Goal: Task Accomplishment & Management: Use online tool/utility

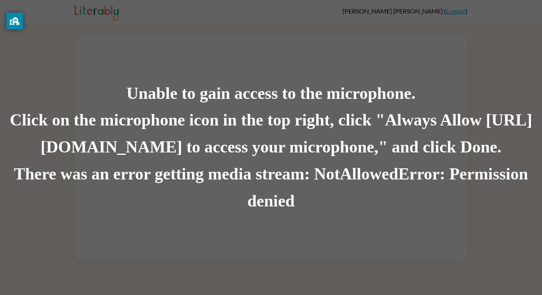
click at [281, 199] on div "There was an error getting media stream: NotAllowedError: Permission denied" at bounding box center [271, 188] width 542 height 54
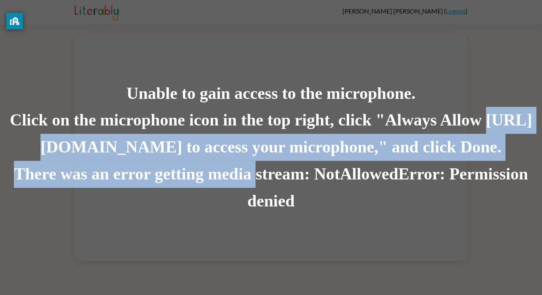
drag, startPoint x: 255, startPoint y: 176, endPoint x: 36, endPoint y: 157, distance: 219.7
click at [36, 157] on div "Unable to gain access to the microphone. Click on the microphone icon in the to…" at bounding box center [271, 147] width 542 height 135
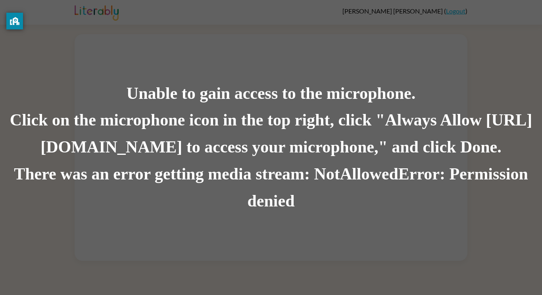
click at [260, 114] on div "Click on the microphone icon in the top right, click "Always Allow [URL][DOMAIN…" at bounding box center [271, 134] width 542 height 54
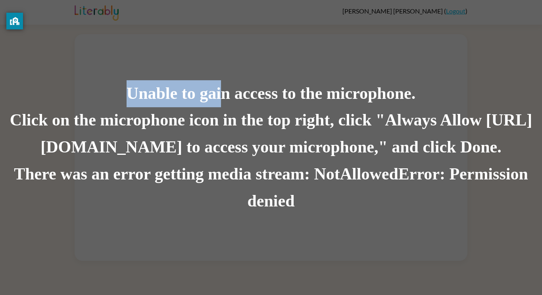
drag, startPoint x: 219, startPoint y: 102, endPoint x: 120, endPoint y: 96, distance: 99.3
click at [120, 96] on div "Unable to gain access to the microphone." at bounding box center [271, 93] width 542 height 27
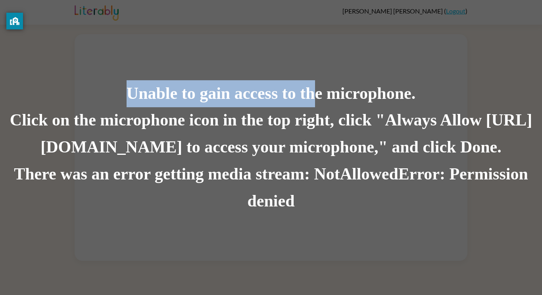
drag, startPoint x: 317, startPoint y: 99, endPoint x: 69, endPoint y: 85, distance: 248.7
click at [69, 85] on div "Unable to gain access to the microphone." at bounding box center [271, 93] width 542 height 27
click at [75, 89] on div "Unable to gain access to the microphone." at bounding box center [271, 93] width 542 height 27
drag, startPoint x: 299, startPoint y: 92, endPoint x: 107, endPoint y: 86, distance: 192.0
click at [107, 86] on div "Unable to gain access to the microphone." at bounding box center [271, 93] width 542 height 27
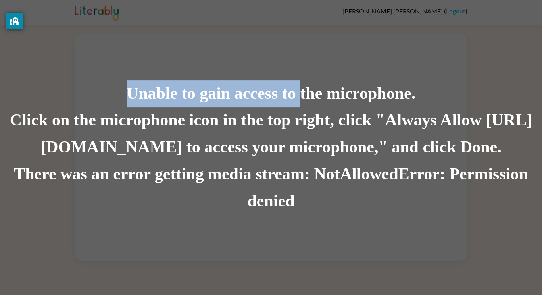
click at [270, 58] on div "Unable to gain access to the microphone. Click on the microphone icon in the to…" at bounding box center [271, 147] width 542 height 295
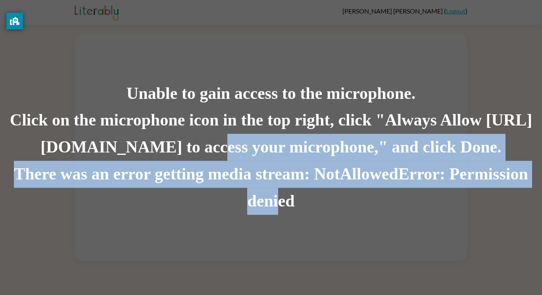
drag, startPoint x: 280, startPoint y: 205, endPoint x: 206, endPoint y: 157, distance: 87.8
click at [206, 157] on div "Unable to gain access to the microphone. Click on the microphone icon in the to…" at bounding box center [271, 147] width 542 height 135
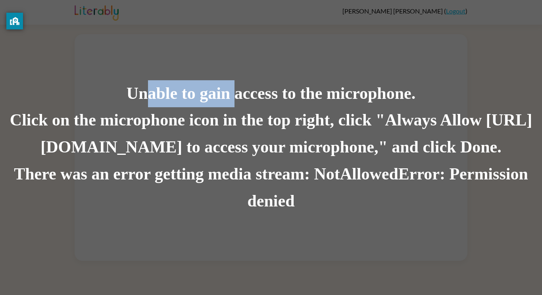
drag, startPoint x: 151, startPoint y: 98, endPoint x: 233, endPoint y: 101, distance: 82.2
click at [233, 101] on div "Unable to gain access to the microphone." at bounding box center [271, 93] width 542 height 27
click at [230, 98] on div "Unable to gain access to the microphone." at bounding box center [271, 93] width 542 height 27
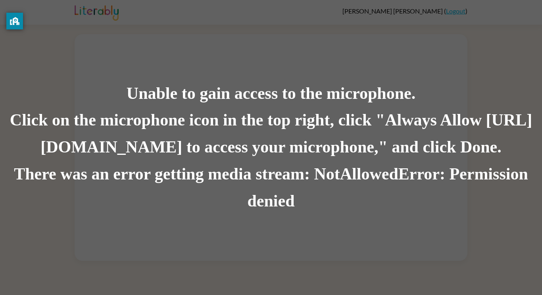
click at [153, 94] on div "Unable to gain access to the microphone." at bounding box center [271, 93] width 542 height 27
click at [124, 83] on div "Unable to gain access to the microphone." at bounding box center [271, 93] width 542 height 27
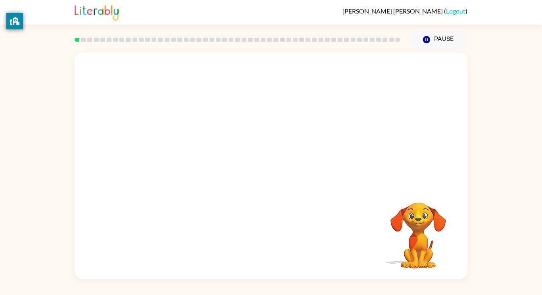
click at [319, 84] on div at bounding box center [271, 118] width 393 height 133
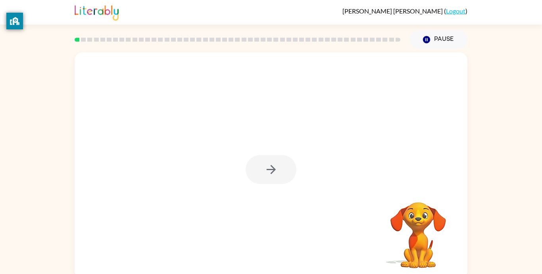
click at [274, 164] on div at bounding box center [271, 169] width 51 height 29
click at [267, 167] on div at bounding box center [271, 169] width 51 height 29
click at [267, 167] on icon "button" at bounding box center [271, 170] width 14 height 14
click at [267, 167] on div at bounding box center [271, 165] width 393 height 226
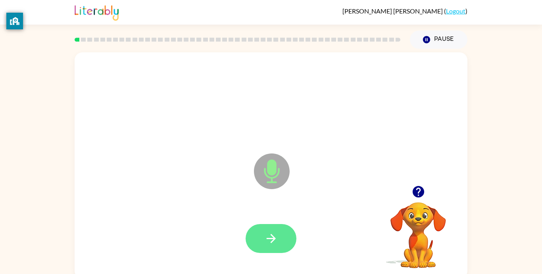
click at [265, 228] on button "button" at bounding box center [271, 238] width 51 height 29
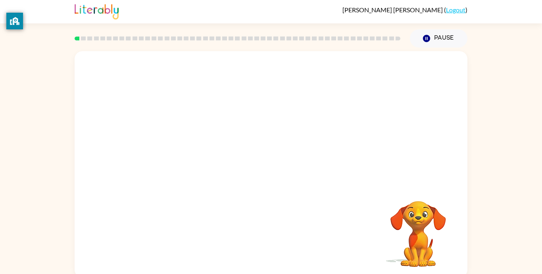
scroll to position [5, 0]
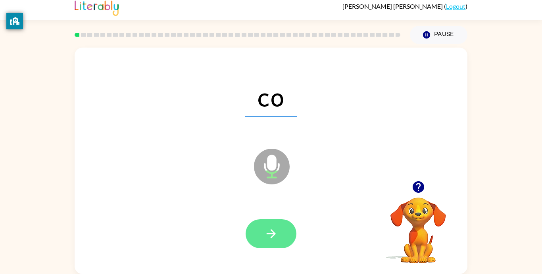
click at [264, 237] on icon "button" at bounding box center [271, 234] width 14 height 14
click at [263, 237] on div at bounding box center [271, 233] width 51 height 29
click at [272, 236] on icon "button" at bounding box center [270, 233] width 9 height 9
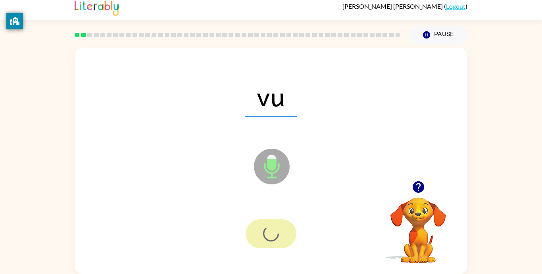
click at [272, 236] on div at bounding box center [271, 233] width 51 height 29
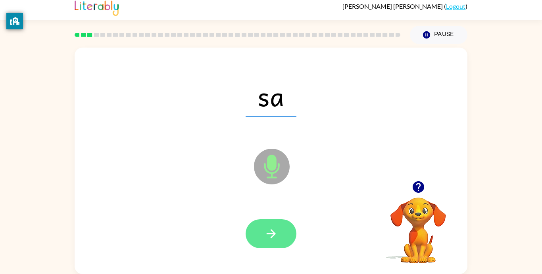
click at [274, 236] on icon "button" at bounding box center [271, 234] width 14 height 14
click at [274, 236] on div at bounding box center [271, 233] width 51 height 29
click at [282, 237] on button "button" at bounding box center [271, 233] width 51 height 29
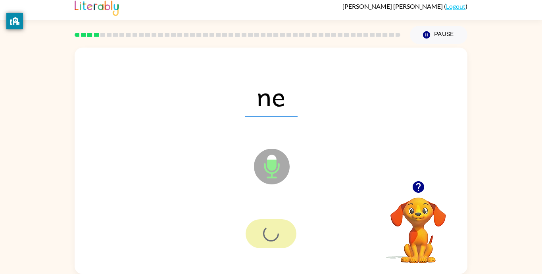
click at [282, 237] on div at bounding box center [271, 233] width 51 height 29
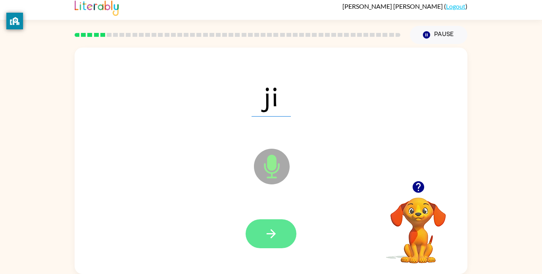
click at [254, 232] on button "button" at bounding box center [271, 233] width 51 height 29
click at [254, 232] on div at bounding box center [271, 233] width 51 height 29
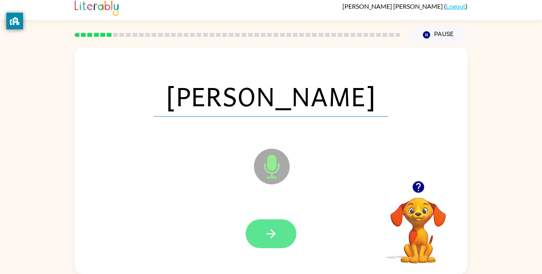
click at [272, 243] on button "button" at bounding box center [271, 233] width 51 height 29
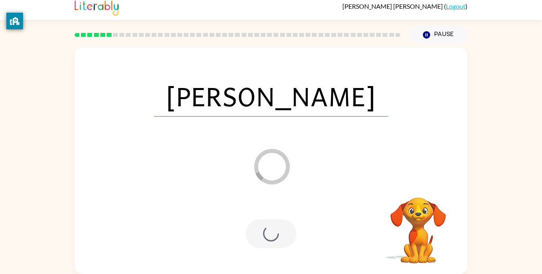
click at [270, 238] on div at bounding box center [271, 233] width 51 height 29
click at [271, 239] on div at bounding box center [271, 233] width 51 height 29
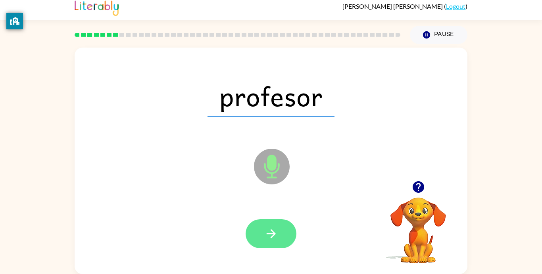
click at [281, 228] on button "button" at bounding box center [271, 233] width 51 height 29
click at [281, 228] on div at bounding box center [271, 233] width 51 height 29
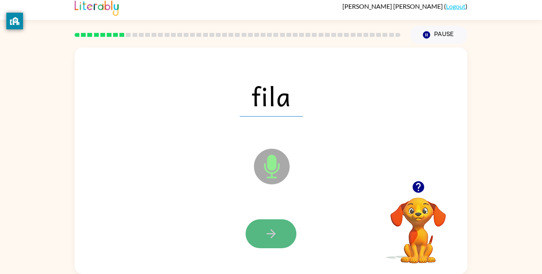
click at [267, 236] on icon "button" at bounding box center [271, 234] width 14 height 14
click at [267, 236] on div at bounding box center [271, 233] width 51 height 29
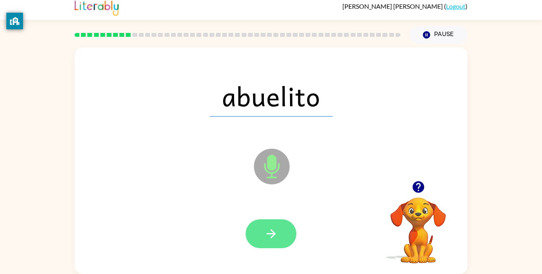
click at [264, 233] on icon "button" at bounding box center [271, 234] width 14 height 14
click at [264, 233] on div at bounding box center [271, 233] width 51 height 29
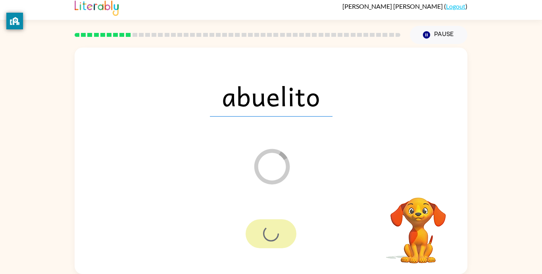
click at [264, 233] on div at bounding box center [271, 233] width 51 height 29
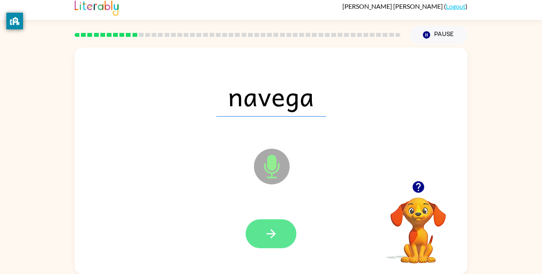
click at [273, 236] on icon "button" at bounding box center [271, 234] width 14 height 14
click at [273, 236] on div at bounding box center [271, 233] width 51 height 29
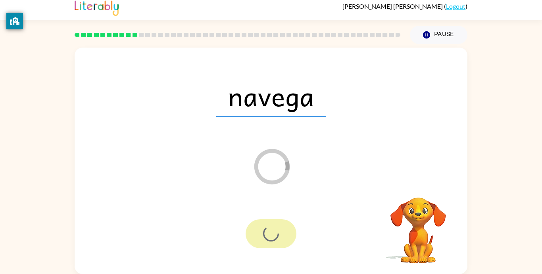
click at [273, 236] on div at bounding box center [271, 233] width 51 height 29
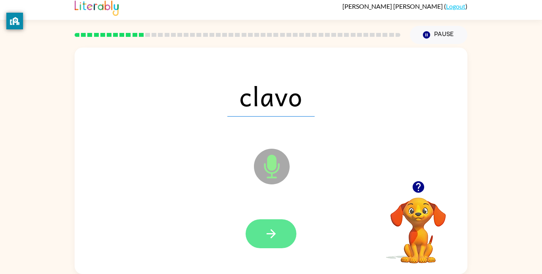
click at [270, 234] on icon "button" at bounding box center [270, 233] width 9 height 9
click at [270, 234] on div at bounding box center [271, 233] width 51 height 29
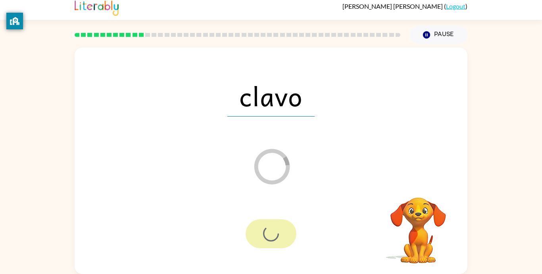
click at [270, 234] on div at bounding box center [271, 233] width 51 height 29
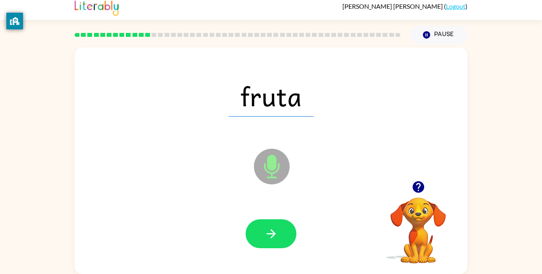
click at [270, 234] on icon "button" at bounding box center [270, 233] width 9 height 9
click at [270, 234] on div at bounding box center [271, 233] width 51 height 29
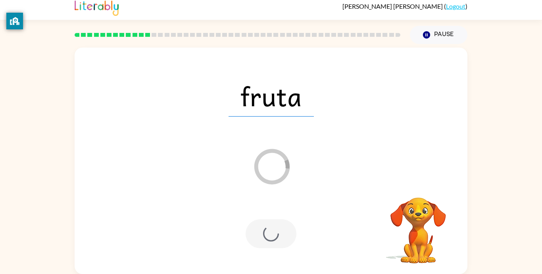
click at [270, 234] on div at bounding box center [271, 233] width 51 height 29
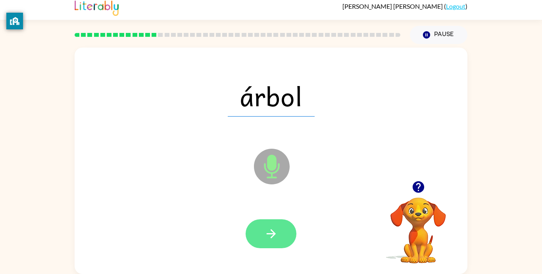
click at [268, 232] on icon "button" at bounding box center [271, 234] width 14 height 14
click at [268, 232] on div at bounding box center [271, 233] width 51 height 29
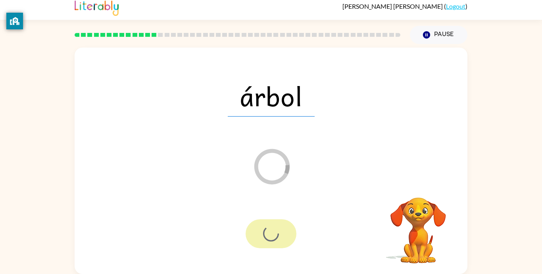
click at [268, 232] on div at bounding box center [271, 233] width 51 height 29
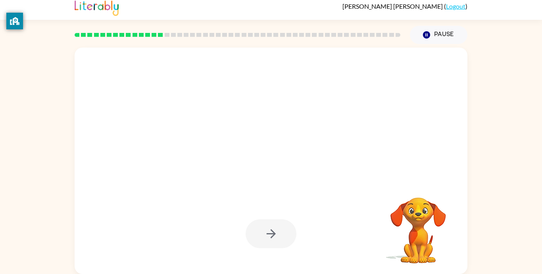
click at [268, 232] on div at bounding box center [271, 233] width 51 height 29
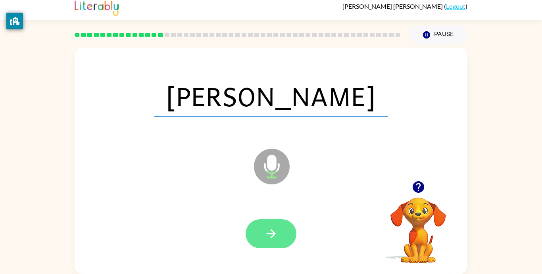
click at [268, 232] on icon "button" at bounding box center [271, 234] width 14 height 14
click at [268, 232] on div at bounding box center [271, 233] width 51 height 29
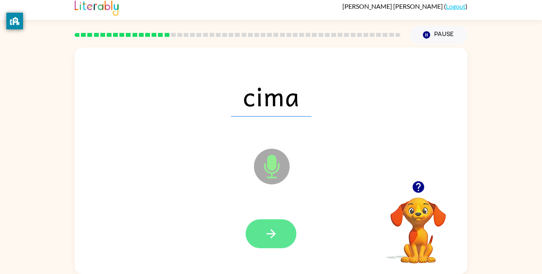
click at [266, 232] on icon "button" at bounding box center [271, 234] width 14 height 14
click at [266, 232] on div at bounding box center [271, 233] width 51 height 29
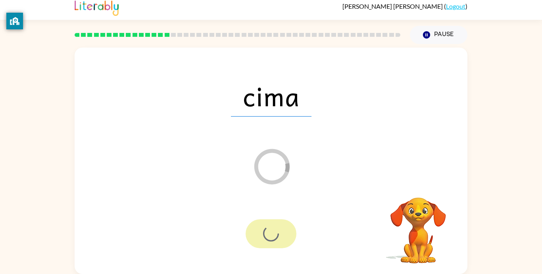
click at [266, 232] on div at bounding box center [271, 233] width 51 height 29
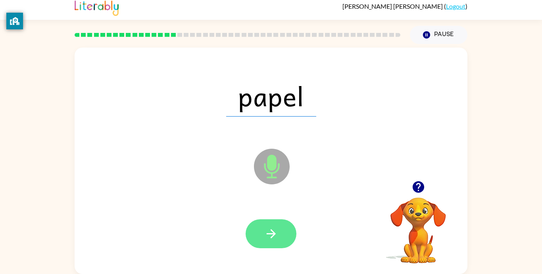
click at [269, 237] on icon "button" at bounding box center [271, 234] width 14 height 14
click at [269, 237] on div at bounding box center [271, 233] width 51 height 29
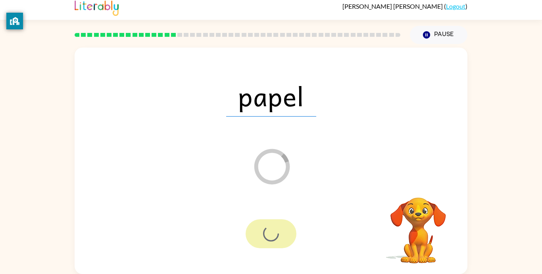
click at [269, 237] on div at bounding box center [271, 233] width 51 height 29
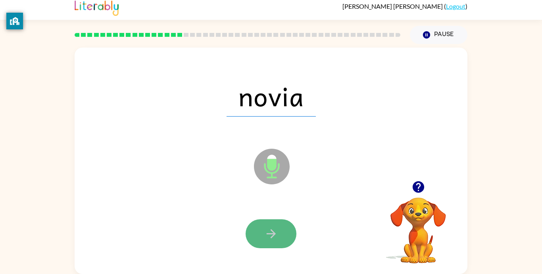
click at [268, 236] on icon "button" at bounding box center [271, 234] width 14 height 14
click at [268, 236] on div at bounding box center [271, 233] width 51 height 29
click at [261, 236] on button "button" at bounding box center [271, 233] width 51 height 29
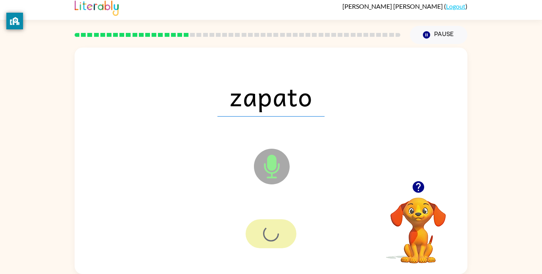
click at [261, 236] on div at bounding box center [271, 233] width 51 height 29
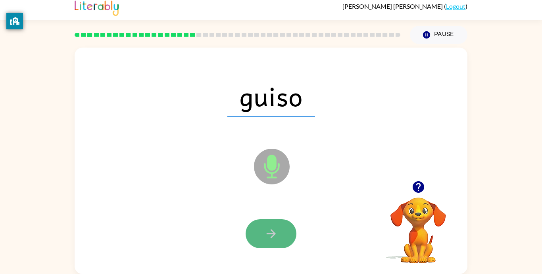
click at [259, 234] on button "button" at bounding box center [271, 233] width 51 height 29
click at [259, 234] on div at bounding box center [271, 233] width 51 height 29
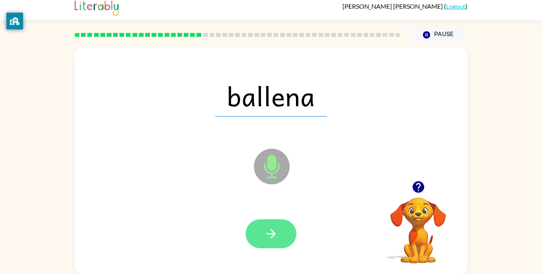
click at [262, 236] on button "button" at bounding box center [271, 233] width 51 height 29
click at [262, 236] on div at bounding box center [271, 233] width 51 height 29
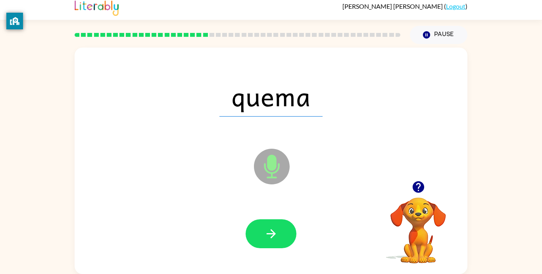
click at [277, 249] on div at bounding box center [270, 233] width 377 height 65
click at [273, 243] on button "button" at bounding box center [271, 233] width 51 height 29
click at [273, 243] on div at bounding box center [271, 233] width 51 height 29
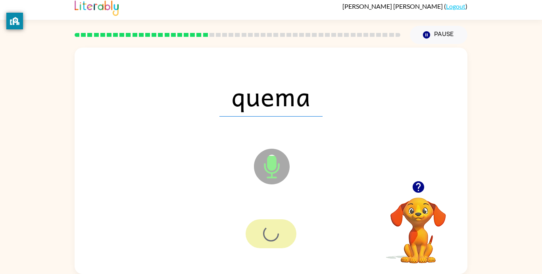
click at [273, 243] on div at bounding box center [271, 233] width 51 height 29
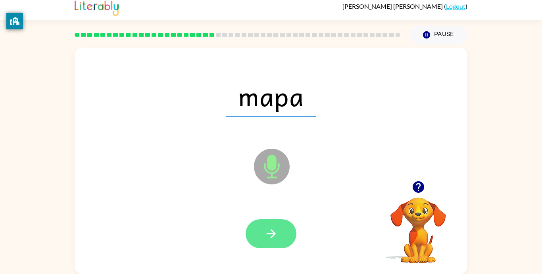
click at [267, 233] on icon "button" at bounding box center [270, 233] width 9 height 9
click at [267, 233] on div at bounding box center [271, 233] width 51 height 29
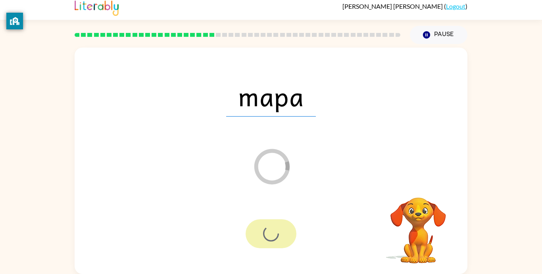
click at [267, 233] on div at bounding box center [271, 233] width 51 height 29
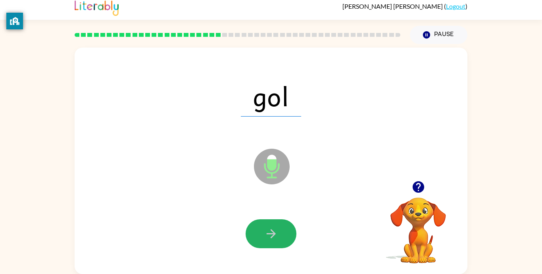
click at [275, 236] on icon "button" at bounding box center [271, 234] width 14 height 14
click at [275, 236] on div at bounding box center [271, 233] width 51 height 29
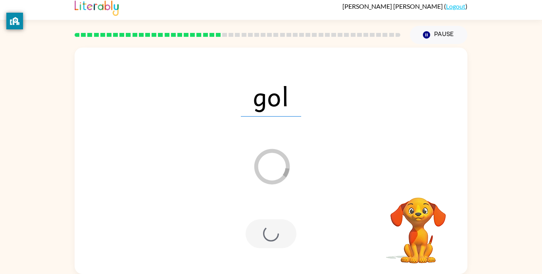
click at [275, 236] on div at bounding box center [271, 233] width 51 height 29
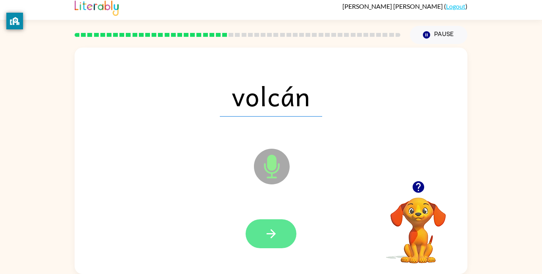
click at [263, 238] on button "button" at bounding box center [271, 233] width 51 height 29
click at [263, 238] on div at bounding box center [271, 233] width 51 height 29
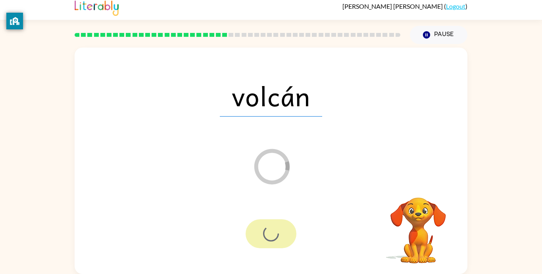
click at [263, 238] on div at bounding box center [271, 233] width 51 height 29
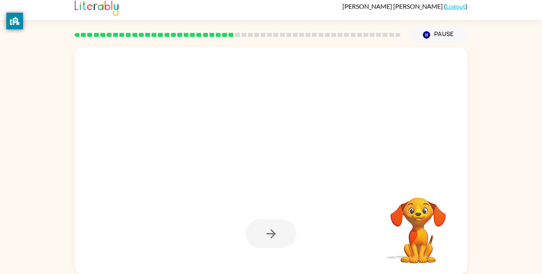
click at [263, 238] on div at bounding box center [271, 233] width 51 height 29
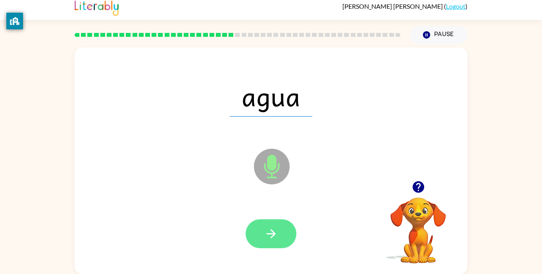
click at [265, 230] on icon "button" at bounding box center [271, 234] width 14 height 14
click at [265, 230] on div at bounding box center [271, 233] width 51 height 29
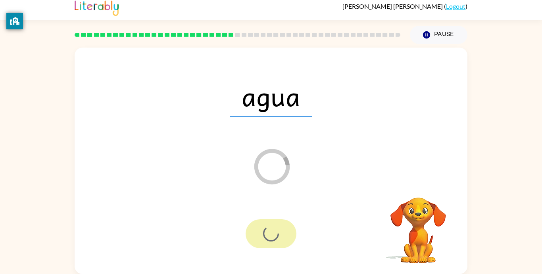
click at [265, 230] on div at bounding box center [271, 233] width 51 height 29
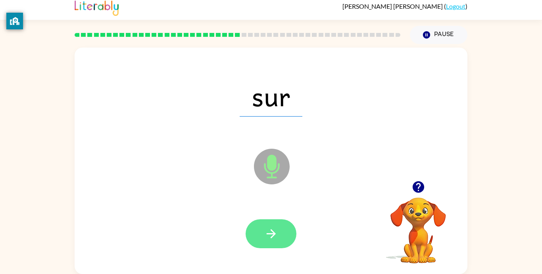
click at [263, 234] on button "button" at bounding box center [271, 233] width 51 height 29
click at [263, 234] on div at bounding box center [271, 233] width 51 height 29
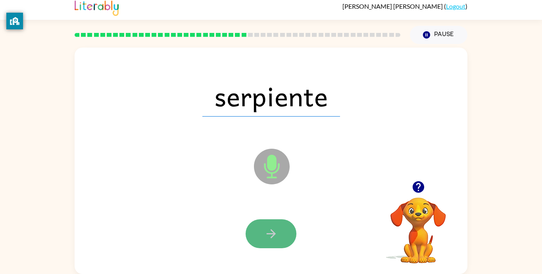
click at [274, 234] on icon "button" at bounding box center [270, 233] width 9 height 9
click at [274, 234] on div at bounding box center [271, 233] width 51 height 29
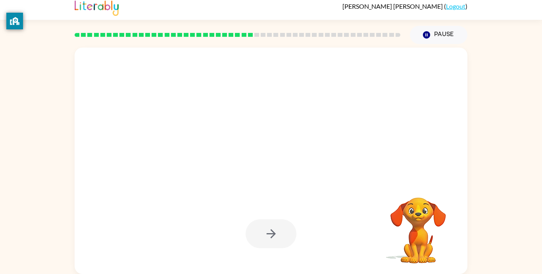
click at [274, 234] on div at bounding box center [271, 233] width 51 height 29
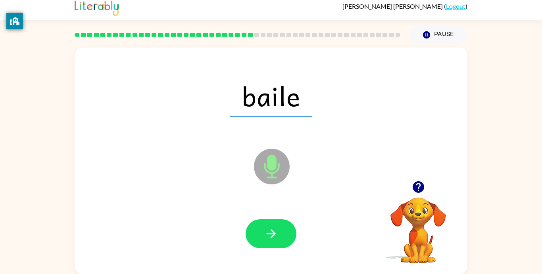
click at [274, 234] on icon "button" at bounding box center [271, 234] width 14 height 14
click at [274, 234] on div at bounding box center [271, 233] width 51 height 29
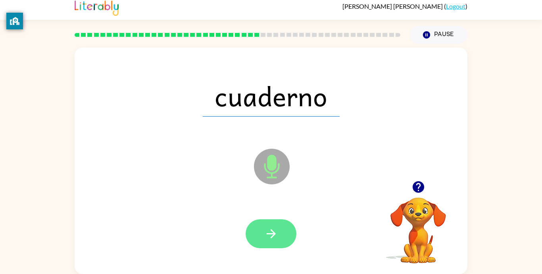
click at [274, 235] on icon "button" at bounding box center [270, 233] width 9 height 9
click at [274, 235] on div at bounding box center [271, 233] width 51 height 29
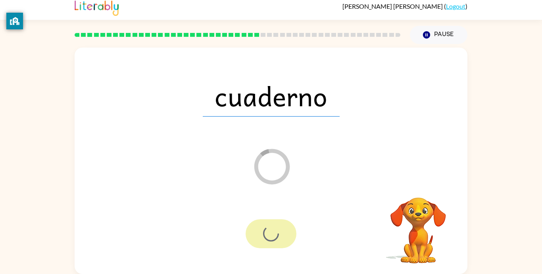
click at [274, 235] on div at bounding box center [271, 233] width 51 height 29
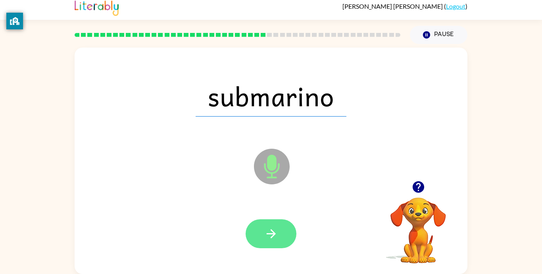
click at [275, 234] on icon "button" at bounding box center [271, 234] width 14 height 14
click at [275, 234] on div at bounding box center [271, 233] width 51 height 29
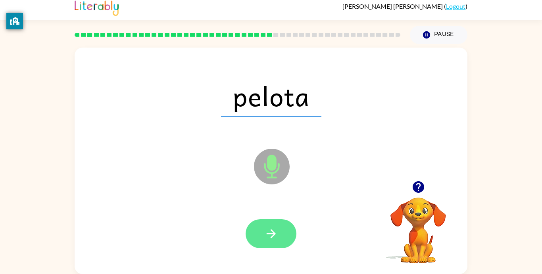
click at [274, 234] on icon "button" at bounding box center [270, 233] width 9 height 9
click at [274, 234] on div at bounding box center [271, 233] width 51 height 29
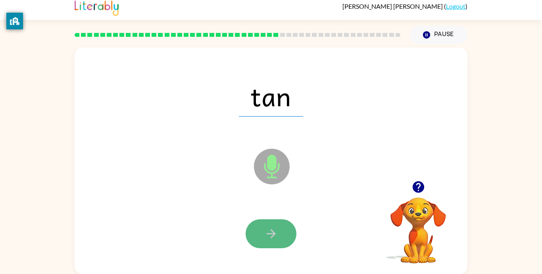
click at [277, 234] on icon "button" at bounding box center [271, 234] width 14 height 14
click at [277, 234] on div at bounding box center [271, 233] width 51 height 29
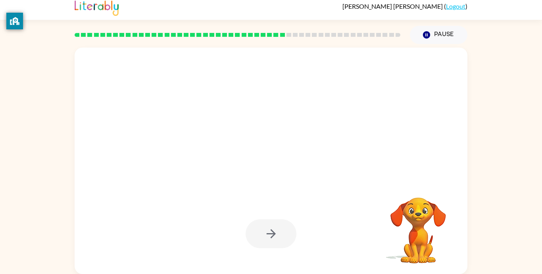
click at [277, 238] on div at bounding box center [271, 233] width 51 height 29
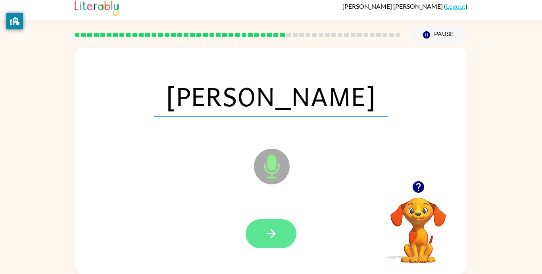
click at [277, 238] on icon "button" at bounding box center [271, 234] width 14 height 14
click at [277, 238] on div at bounding box center [271, 233] width 51 height 29
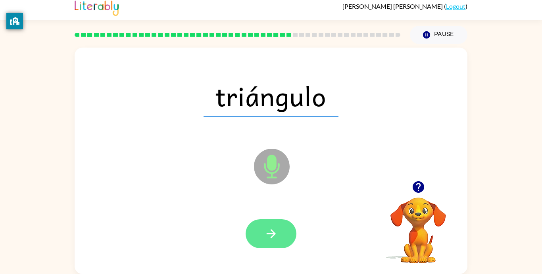
click at [259, 236] on button "button" at bounding box center [271, 233] width 51 height 29
click at [259, 236] on div at bounding box center [271, 233] width 51 height 29
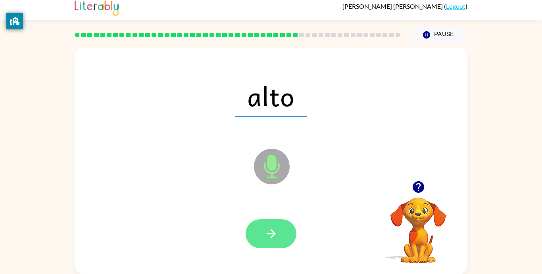
click at [261, 235] on button "button" at bounding box center [271, 233] width 51 height 29
click at [261, 235] on div at bounding box center [271, 233] width 51 height 29
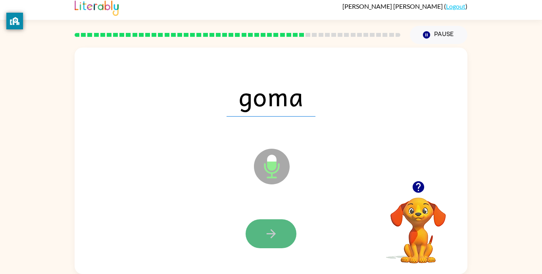
click at [271, 232] on icon "button" at bounding box center [271, 234] width 14 height 14
click at [271, 232] on div at bounding box center [271, 233] width 51 height 29
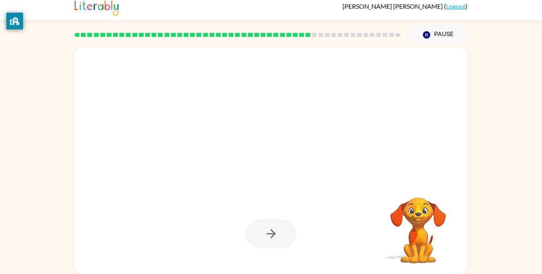
click at [271, 232] on div at bounding box center [271, 233] width 51 height 29
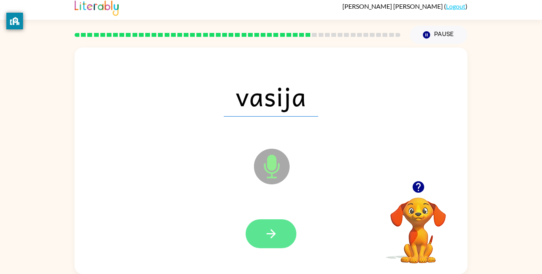
click at [270, 230] on icon "button" at bounding box center [271, 234] width 14 height 14
click at [270, 230] on div at bounding box center [271, 233] width 51 height 29
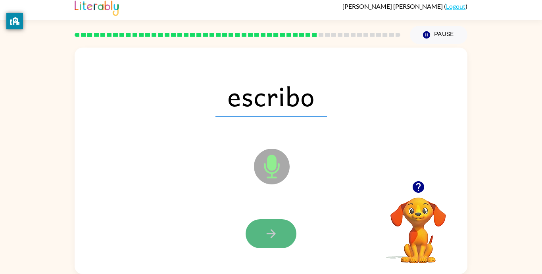
click at [271, 232] on icon "button" at bounding box center [271, 234] width 14 height 14
click at [271, 232] on div at bounding box center [271, 233] width 51 height 29
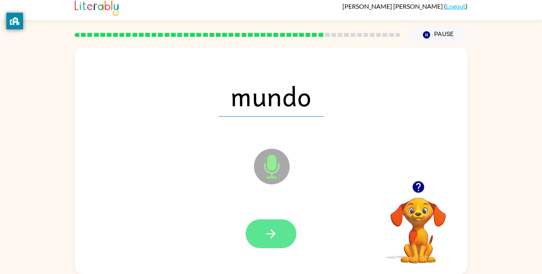
click at [268, 236] on icon "button" at bounding box center [271, 234] width 14 height 14
click at [268, 236] on div at bounding box center [271, 233] width 51 height 29
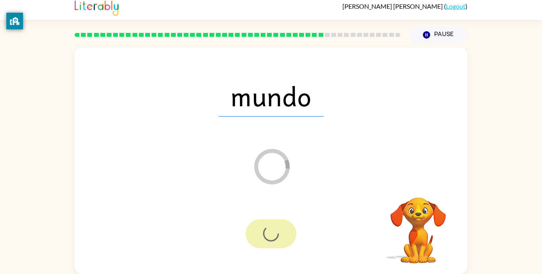
click at [268, 236] on div at bounding box center [271, 233] width 51 height 29
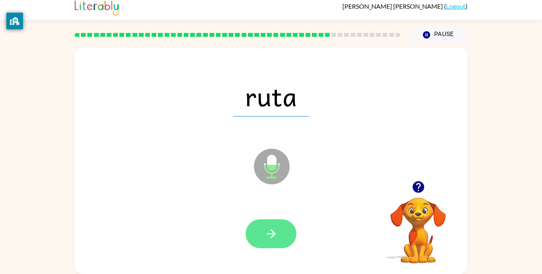
click at [267, 239] on icon "button" at bounding box center [271, 234] width 14 height 14
click at [265, 238] on div at bounding box center [271, 233] width 51 height 29
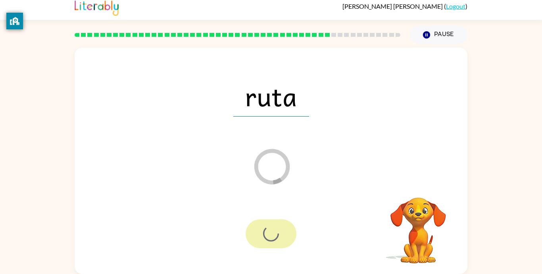
click at [265, 238] on div at bounding box center [271, 233] width 51 height 29
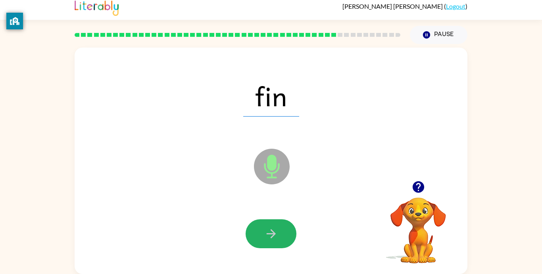
click at [266, 238] on icon "button" at bounding box center [271, 234] width 14 height 14
click at [266, 238] on div at bounding box center [271, 233] width 51 height 29
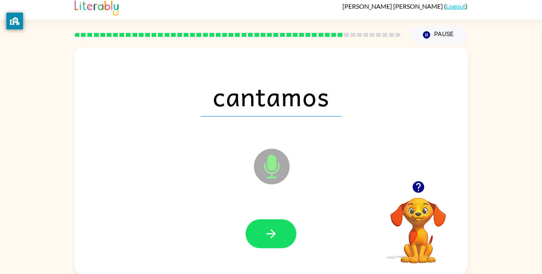
click at [266, 238] on icon "button" at bounding box center [271, 234] width 14 height 14
click at [266, 238] on div at bounding box center [271, 233] width 51 height 29
click at [265, 237] on div at bounding box center [271, 233] width 51 height 29
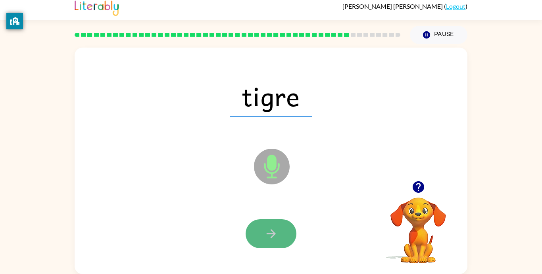
click at [267, 237] on icon "button" at bounding box center [271, 234] width 14 height 14
click at [267, 237] on div at bounding box center [271, 233] width 51 height 29
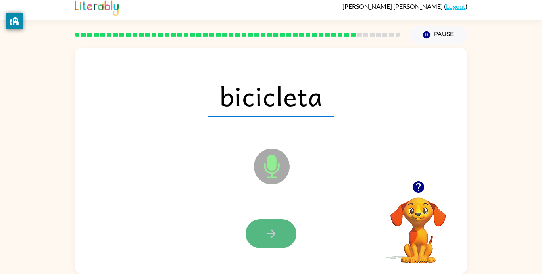
click at [265, 238] on icon "button" at bounding box center [271, 234] width 14 height 14
click at [265, 238] on div at bounding box center [271, 233] width 51 height 29
click at [263, 233] on button "button" at bounding box center [271, 233] width 51 height 29
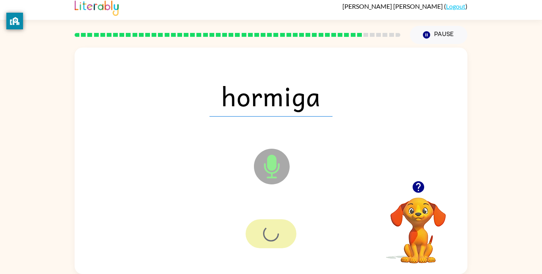
click at [263, 233] on div at bounding box center [271, 233] width 51 height 29
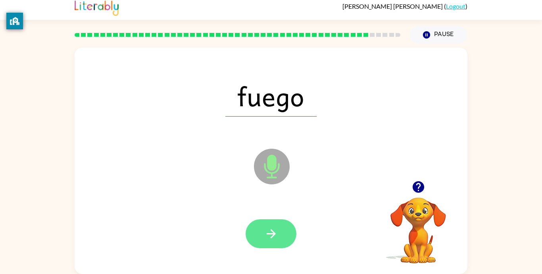
click at [266, 236] on icon "button" at bounding box center [271, 234] width 14 height 14
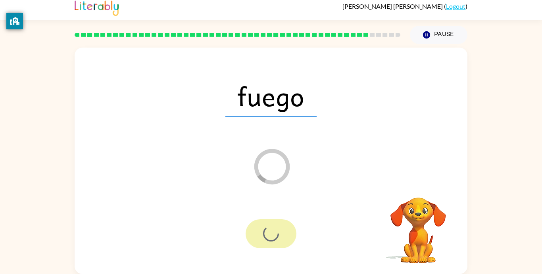
click at [266, 236] on div at bounding box center [271, 233] width 51 height 29
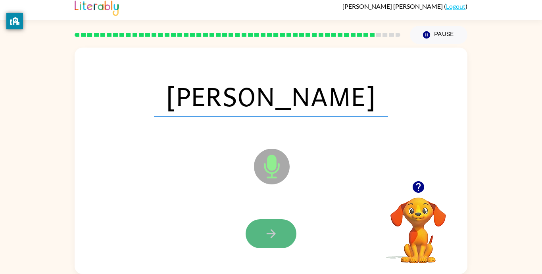
click at [265, 237] on icon "button" at bounding box center [271, 234] width 14 height 14
click at [265, 237] on div at bounding box center [271, 233] width 51 height 29
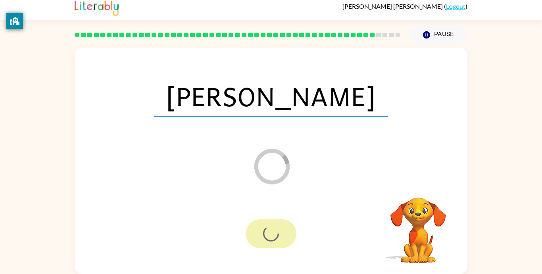
click at [265, 237] on div at bounding box center [271, 233] width 51 height 29
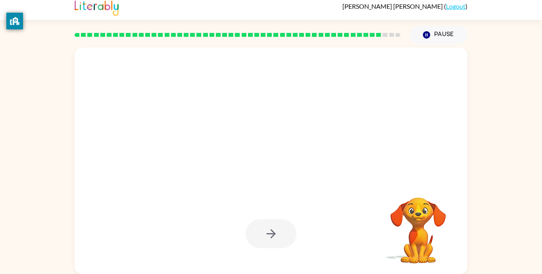
click at [265, 237] on div at bounding box center [271, 233] width 51 height 29
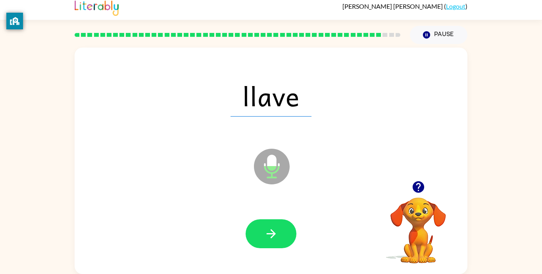
click at [265, 237] on icon "button" at bounding box center [271, 234] width 14 height 14
click at [265, 237] on div at bounding box center [271, 233] width 51 height 29
click at [266, 238] on icon "button" at bounding box center [271, 234] width 14 height 14
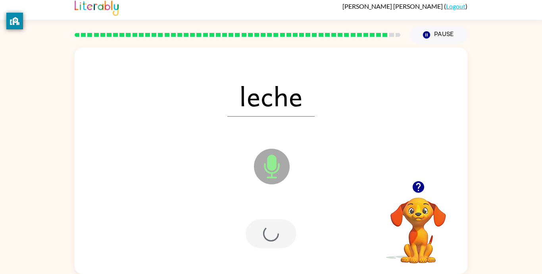
click at [266, 238] on div at bounding box center [271, 233] width 51 height 29
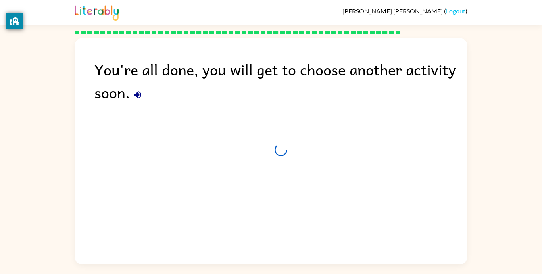
scroll to position [0, 0]
